Goal: Transaction & Acquisition: Subscribe to service/newsletter

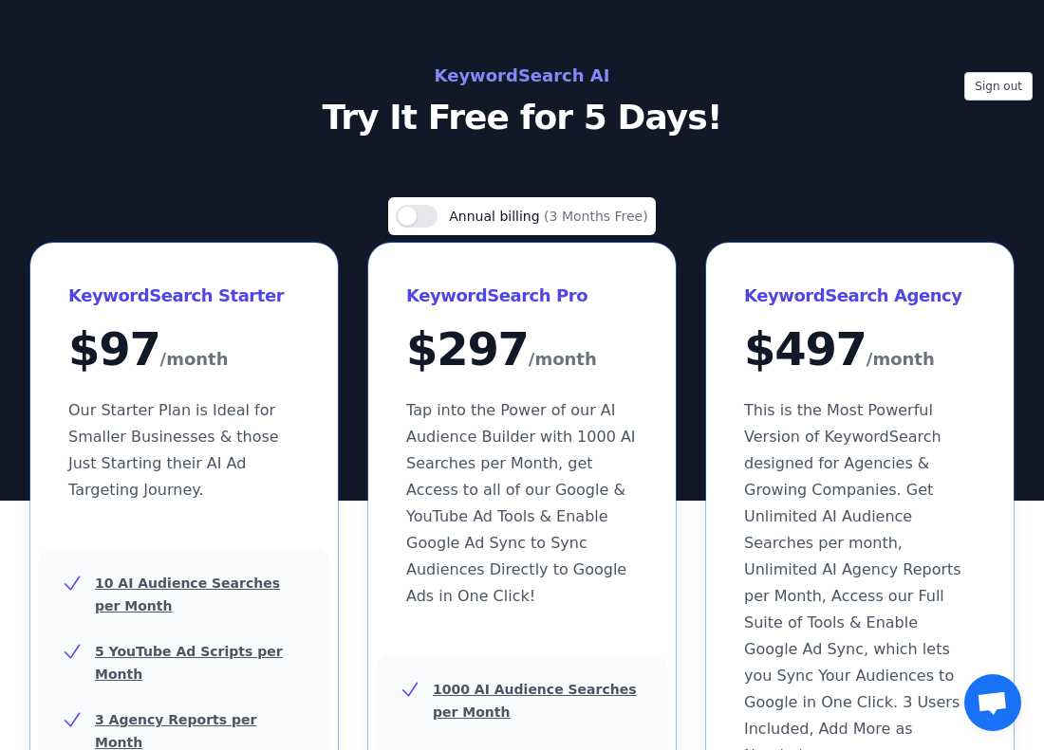
click at [999, 717] on span "Open chat" at bounding box center [991, 705] width 31 height 27
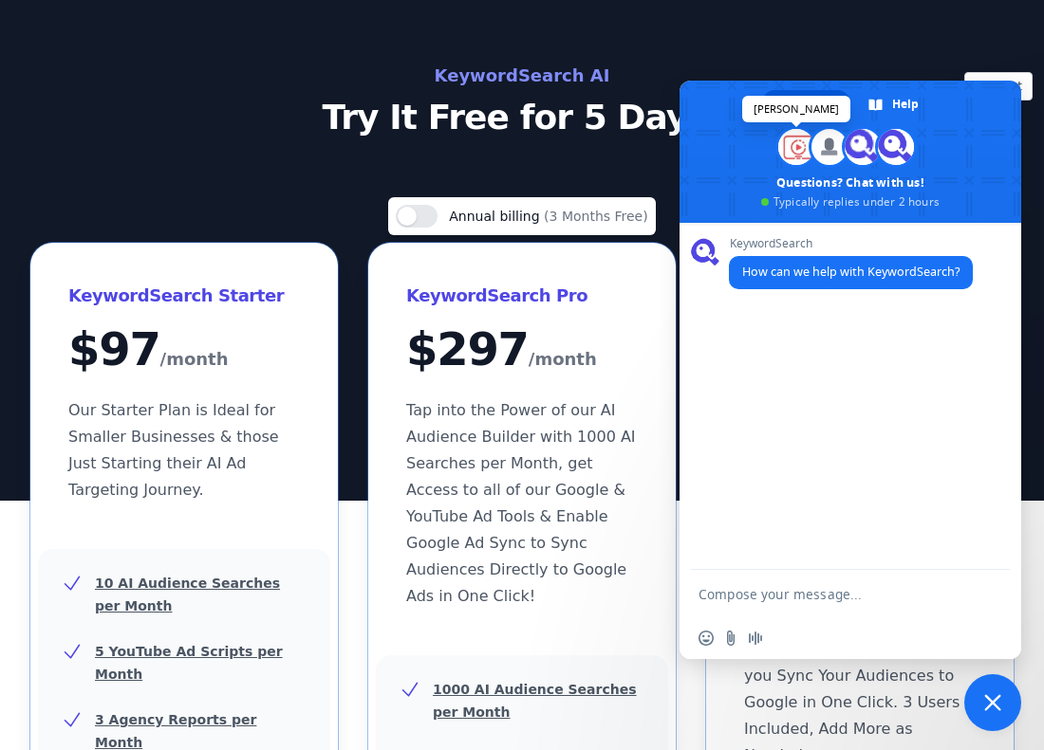
click at [792, 151] on span at bounding box center [796, 147] width 36 height 36
click at [821, 154] on span at bounding box center [829, 147] width 36 height 36
click at [817, 104] on span "Chat" at bounding box center [816, 104] width 27 height 28
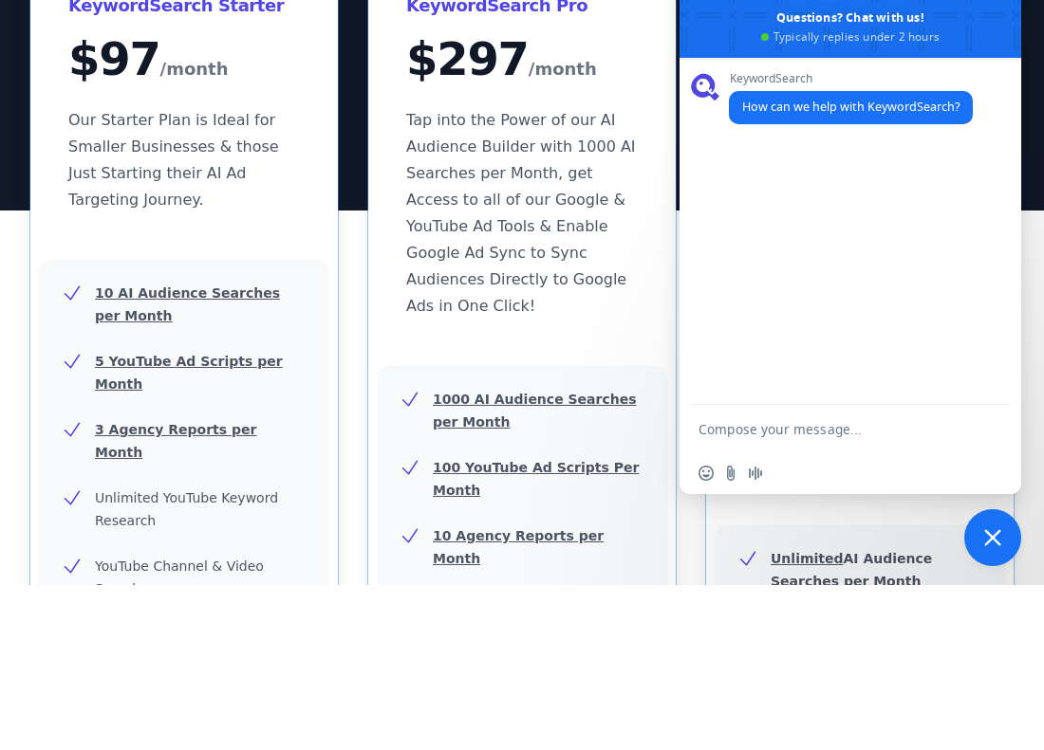
scroll to position [136, 0]
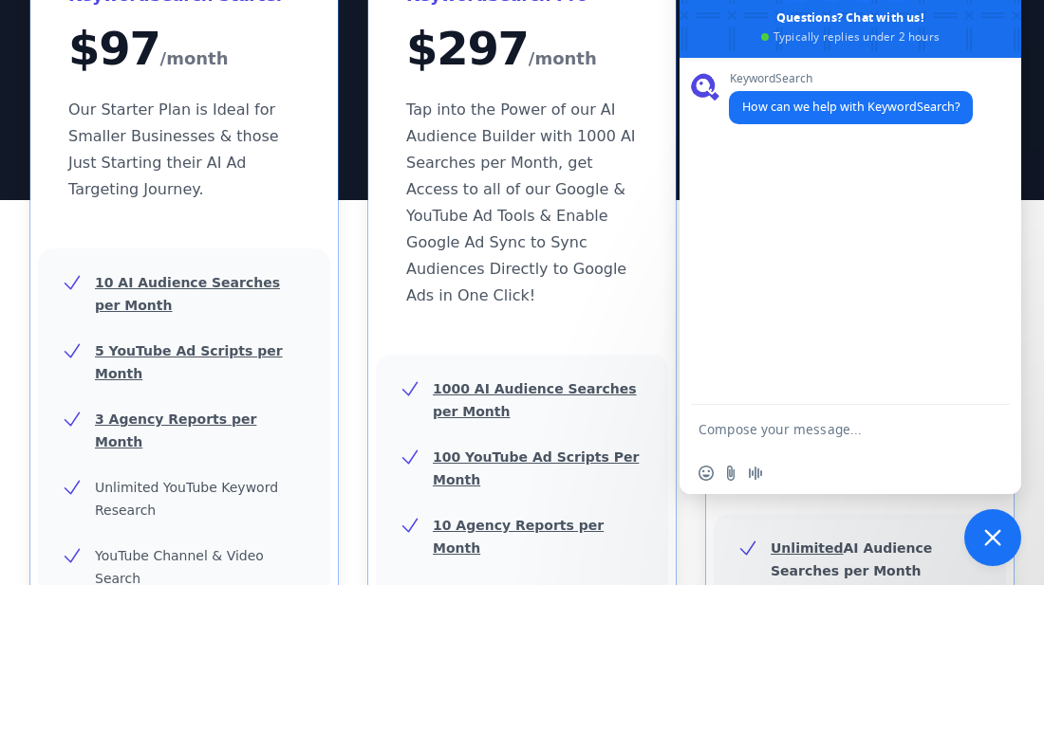
click at [593, 480] on div "KeywordSearch Pro $ 297 /month Tap into the Power of our AI Audience Builder wi…" at bounding box center [521, 309] width 307 height 405
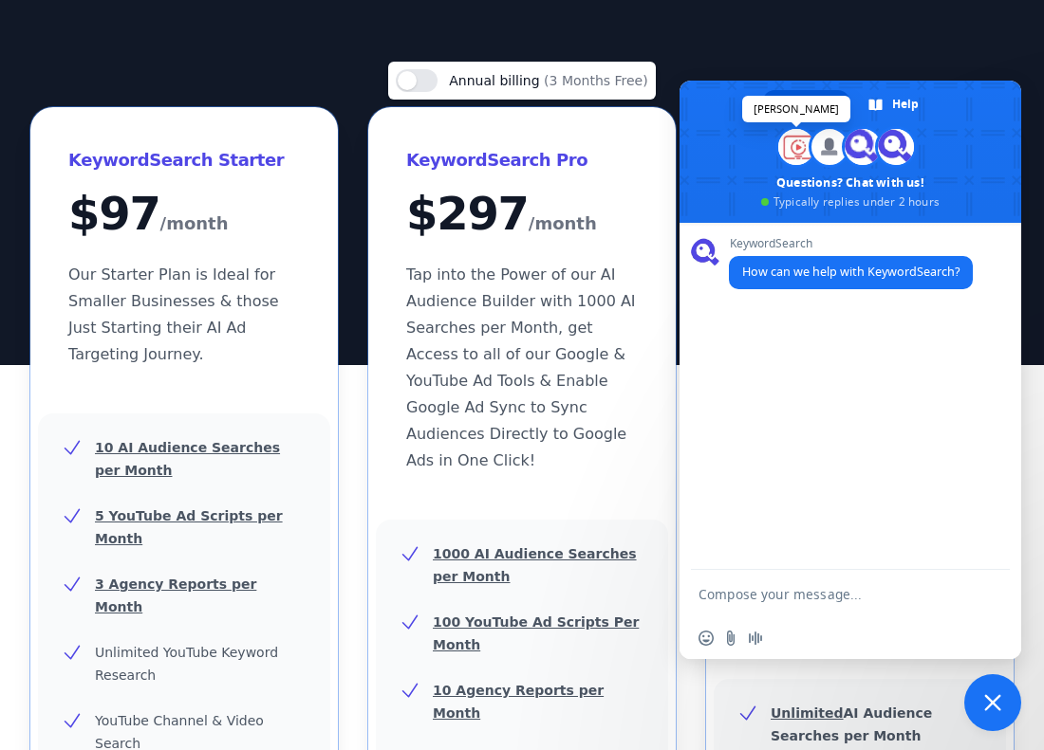
click at [798, 145] on span at bounding box center [796, 147] width 36 height 36
click at [828, 150] on span at bounding box center [829, 147] width 36 height 36
click at [827, 185] on span at bounding box center [850, 152] width 342 height 142
